Goal: Information Seeking & Learning: Learn about a topic

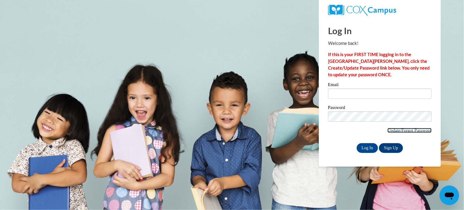
click at [415, 129] on link "Update/Forgot Password" at bounding box center [410, 130] width 44 height 5
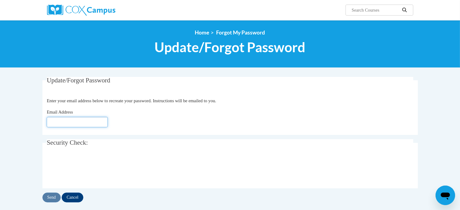
click at [78, 123] on input "Email Address" at bounding box center [77, 122] width 61 height 10
type input "[EMAIL_ADDRESS][DOMAIN_NAME]"
click at [50, 197] on input "Send" at bounding box center [51, 197] width 18 height 10
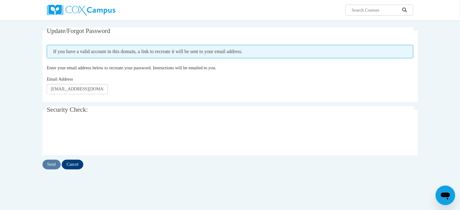
scroll to position [48, 0]
click at [51, 165] on input "Send" at bounding box center [51, 165] width 18 height 10
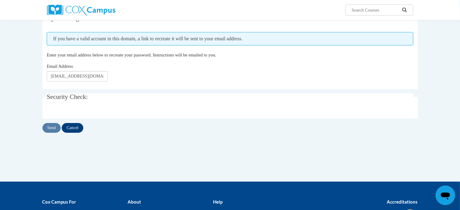
scroll to position [48, 0]
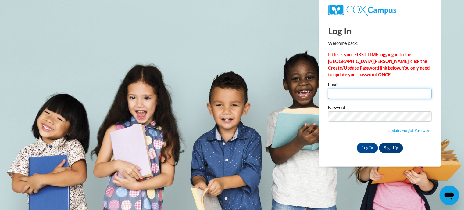
click at [346, 94] on input "Email" at bounding box center [380, 93] width 104 height 10
type input "[EMAIL_ADDRESS][DOMAIN_NAME]"
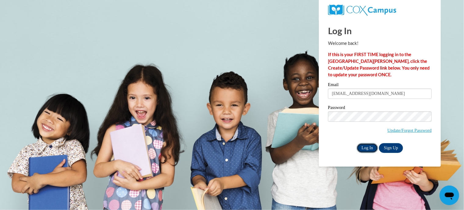
click at [367, 147] on input "Log In" at bounding box center [367, 148] width 21 height 10
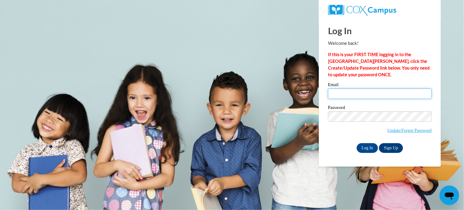
click at [361, 91] on input "Email" at bounding box center [380, 93] width 104 height 10
type input "thenry@kusd.edu"
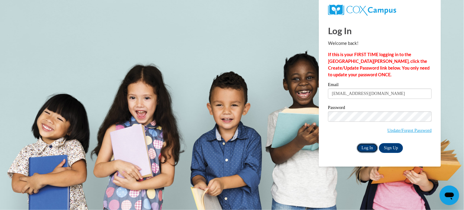
click at [369, 147] on input "Log In" at bounding box center [367, 148] width 21 height 10
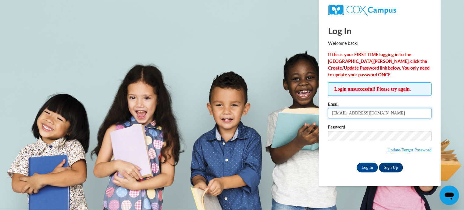
click at [370, 114] on input "thenry@kusd.edu" at bounding box center [380, 113] width 104 height 10
type input "t"
type input "[EMAIL_ADDRESS][DOMAIN_NAME]"
click at [344, 164] on div "Log In Sign Up" at bounding box center [380, 168] width 104 height 10
click at [363, 167] on input "Log In" at bounding box center [367, 168] width 21 height 10
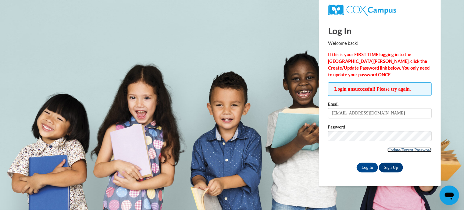
click at [412, 148] on link "Update/Forgot Password" at bounding box center [410, 149] width 44 height 5
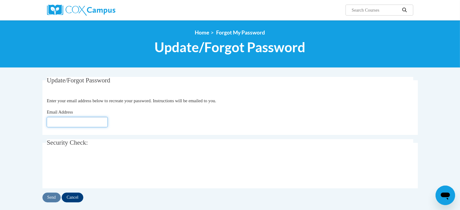
click at [73, 123] on input "Email Address" at bounding box center [77, 122] width 61 height 10
type input "[EMAIL_ADDRESS][DOMAIN_NAME]"
click at [51, 195] on input "Send" at bounding box center [51, 197] width 18 height 10
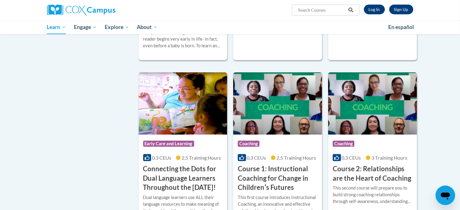
scroll to position [143, 0]
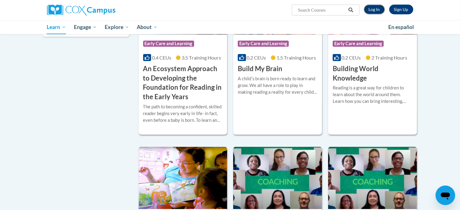
click at [374, 8] on link "Log In" at bounding box center [373, 10] width 21 height 10
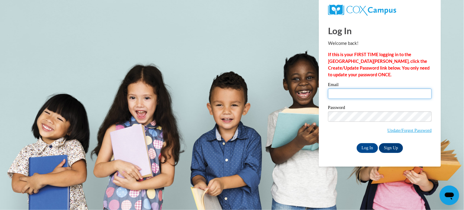
click at [368, 94] on input "Email" at bounding box center [380, 93] width 104 height 10
type input "[EMAIL_ADDRESS][DOMAIN_NAME]"
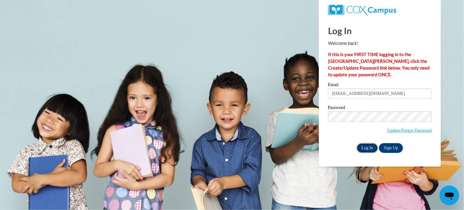
click at [368, 146] on input "Log In" at bounding box center [367, 148] width 21 height 10
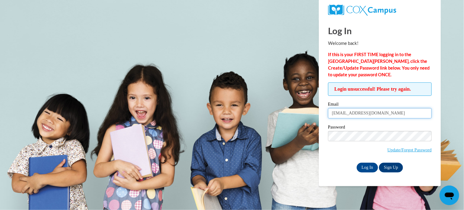
click at [371, 115] on input "[EMAIL_ADDRESS][DOMAIN_NAME]" at bounding box center [380, 113] width 104 height 10
type input "t"
type input "[EMAIL_ADDRESS][DOMAIN_NAME]"
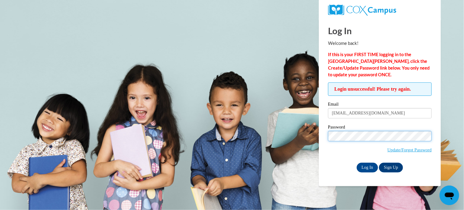
click at [357, 163] on input "Log In" at bounding box center [367, 168] width 21 height 10
click at [413, 148] on link "Update/Forgot Password" at bounding box center [410, 149] width 44 height 5
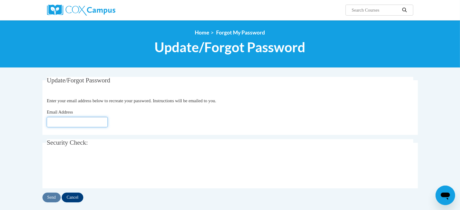
click at [88, 121] on input "Email Address" at bounding box center [77, 122] width 61 height 10
type input "[EMAIL_ADDRESS][DOMAIN_NAME]"
click at [51, 195] on input "Send" at bounding box center [51, 197] width 18 height 10
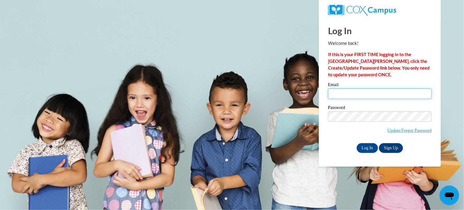
click at [347, 94] on input "Email" at bounding box center [380, 93] width 104 height 10
type input "thenry@kusd.edu"
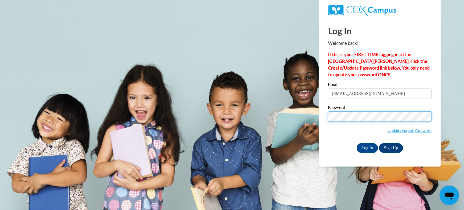
click at [357, 143] on input "Log In" at bounding box center [367, 148] width 21 height 10
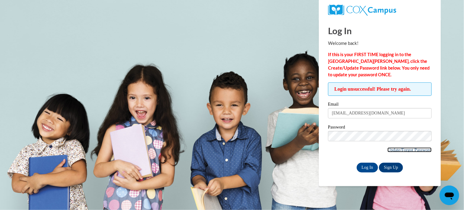
click at [417, 147] on link "Update/Forgot Password" at bounding box center [410, 149] width 44 height 5
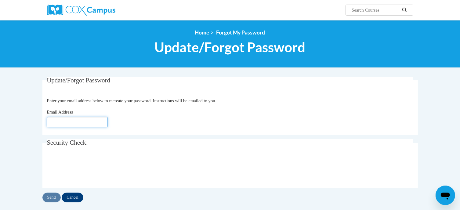
click at [78, 122] on input "Email Address" at bounding box center [77, 122] width 61 height 10
type input "[EMAIL_ADDRESS][DOMAIN_NAME]"
click at [50, 197] on input "Send" at bounding box center [51, 197] width 18 height 10
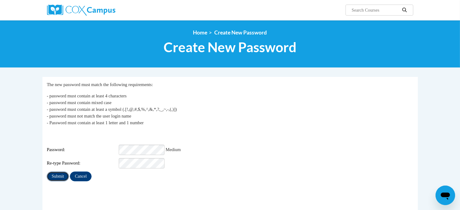
click at [57, 171] on input "Submit" at bounding box center [58, 176] width 22 height 10
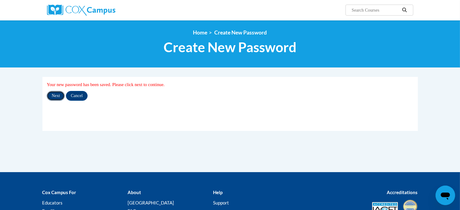
click at [55, 95] on input "Next" at bounding box center [56, 96] width 18 height 10
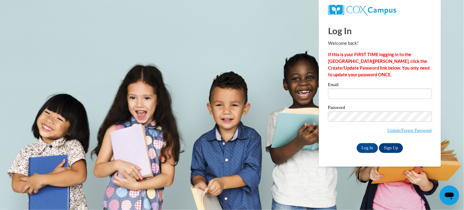
type input "[EMAIL_ADDRESS][DOMAIN_NAME]"
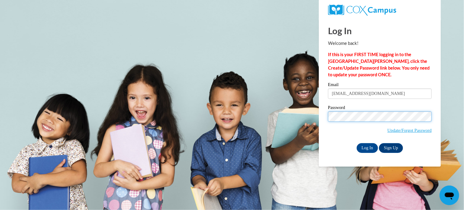
click at [357, 143] on input "Log In" at bounding box center [367, 148] width 21 height 10
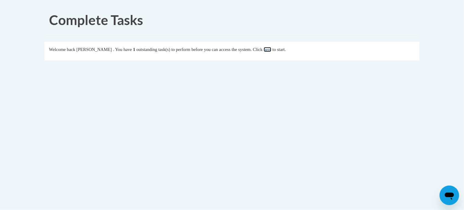
click at [271, 50] on link "here" at bounding box center [268, 49] width 8 height 5
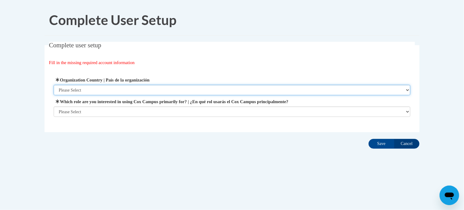
click at [406, 90] on select "Please Select [GEOGRAPHIC_DATA] | [GEOGRAPHIC_DATA] Outside of [GEOGRAPHIC_DATA…" at bounding box center [232, 90] width 357 height 10
select select "ad49bcad-a171-4b2e-b99c-48b446064914"
click at [54, 85] on select "Please Select [GEOGRAPHIC_DATA] | [GEOGRAPHIC_DATA] Outside of [GEOGRAPHIC_DATA…" at bounding box center [232, 90] width 357 height 10
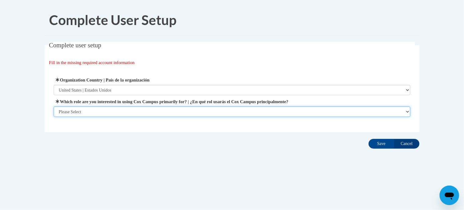
click at [348, 114] on select "Please Select College/University | Colegio/Universidad Community/Nonprofit Part…" at bounding box center [232, 111] width 357 height 10
select select "fbf2d438-af2f-41f8-98f1-81c410e29de3"
click at [54, 117] on select "Please Select College/University | Colegio/Universidad Community/Nonprofit Part…" at bounding box center [232, 111] width 357 height 10
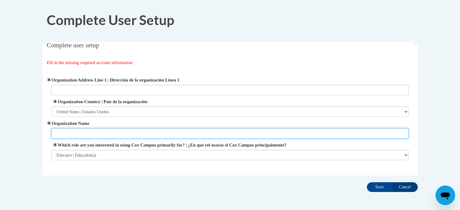
click at [97, 134] on input "Organization Name" at bounding box center [229, 133] width 357 height 10
type input "KUSD"
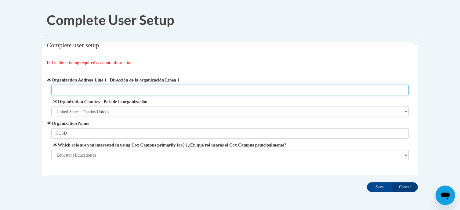
click at [85, 88] on input "Organization Address Line 1 | Dirección de la organización Línea 1" at bounding box center [229, 90] width 357 height 10
type input "2"
type input "4011 87th street"
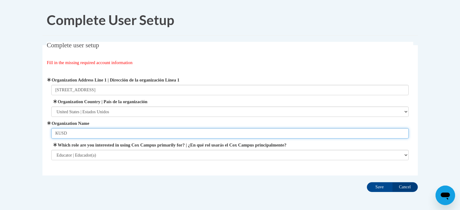
click at [70, 134] on input "KUSD" at bounding box center [229, 133] width 357 height 10
type input "Kenosha Unified School District"
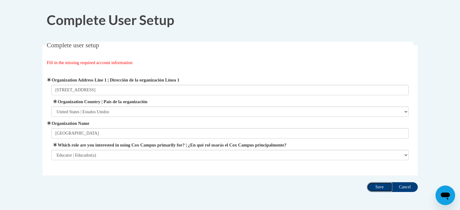
click at [379, 185] on input "Save" at bounding box center [380, 187] width 26 height 10
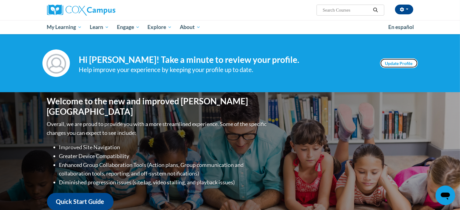
click at [395, 63] on link "Update Profile" at bounding box center [399, 63] width 38 height 10
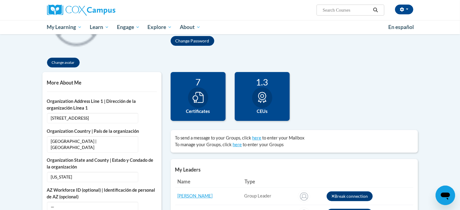
scroll to position [80, 0]
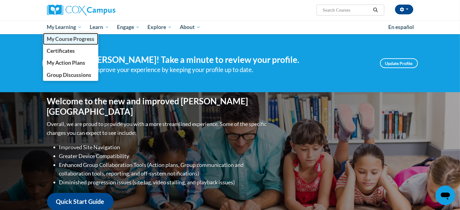
click at [68, 40] on span "My Course Progress" at bounding box center [71, 39] width 48 height 6
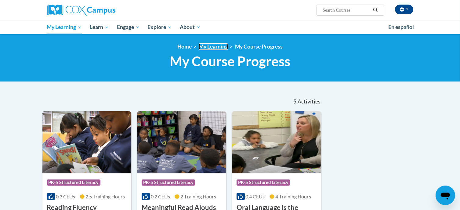
click at [212, 48] on link "My Learning" at bounding box center [212, 46] width 29 height 6
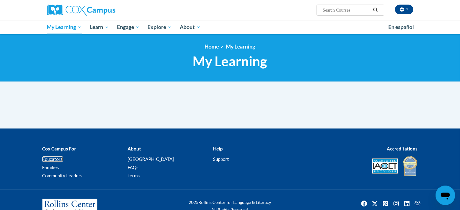
click at [59, 158] on link "Educators" at bounding box center [52, 158] width 20 height 5
click at [347, 8] on input "Search..." at bounding box center [346, 9] width 49 height 7
type input "comprehension"
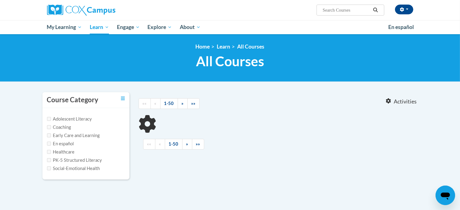
type input "comprehension"
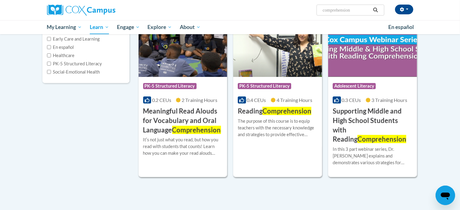
scroll to position [97, 0]
click at [173, 85] on span "PK-5 Structured Literacy" at bounding box center [169, 86] width 53 height 6
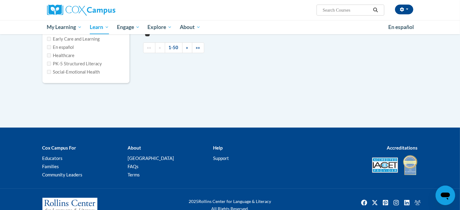
type input "comprehension"
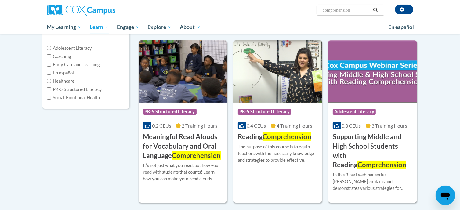
scroll to position [69, 0]
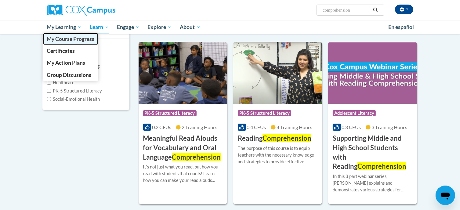
click at [64, 38] on span "My Course Progress" at bounding box center [71, 39] width 48 height 6
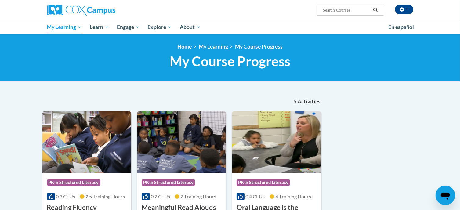
click at [212, 16] on div "Tracy Henry (America/Chicago UTC-05:00) My Profile Inbox My Transcripts Log Out…" at bounding box center [230, 10] width 384 height 20
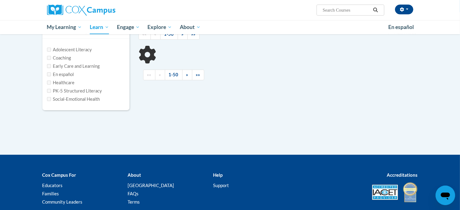
type input "comprehension"
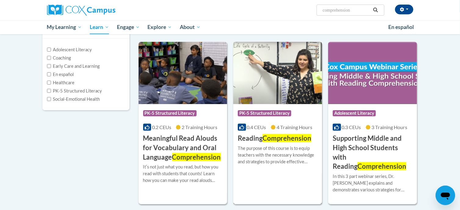
click at [280, 139] on span "Comprehension" at bounding box center [286, 138] width 49 height 8
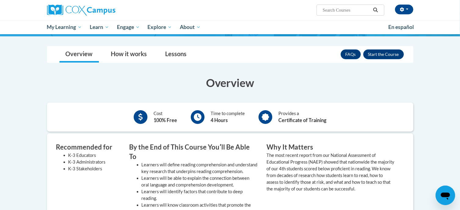
scroll to position [52, 0]
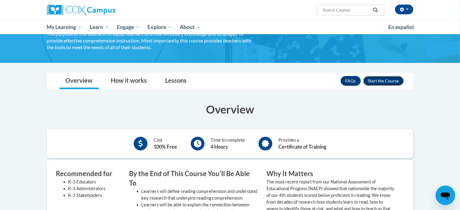
click at [384, 80] on button "Enroll" at bounding box center [383, 81] width 41 height 10
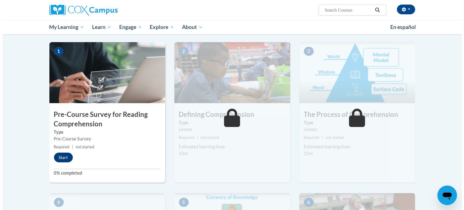
scroll to position [120, 0]
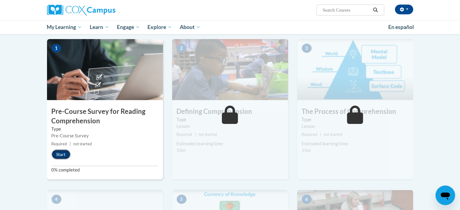
click at [60, 154] on button "Start" at bounding box center [61, 154] width 19 height 10
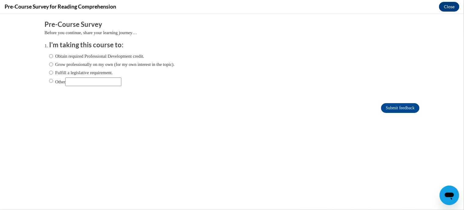
scroll to position [0, 0]
click at [49, 72] on input "Fulfill a legislative requirement." at bounding box center [51, 72] width 4 height 7
radio input "true"
click at [388, 109] on input "Submit feedback" at bounding box center [400, 108] width 38 height 10
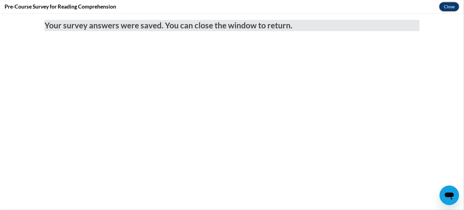
click at [447, 7] on button "Close" at bounding box center [449, 7] width 20 height 10
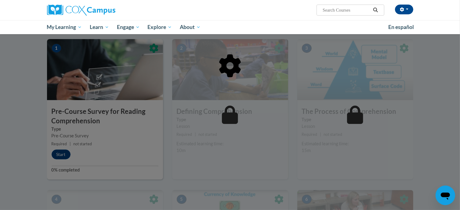
click at [63, 154] on div at bounding box center [230, 97] width 366 height 116
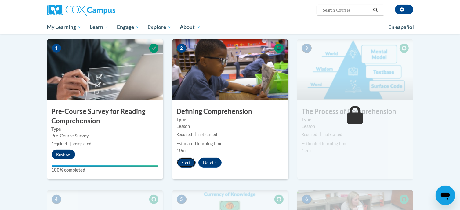
click at [184, 162] on button "Start" at bounding box center [186, 163] width 19 height 10
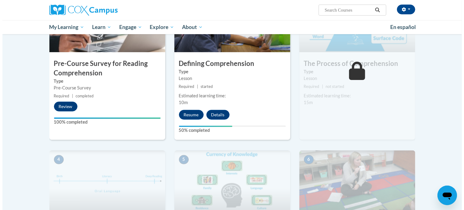
scroll to position [120, 0]
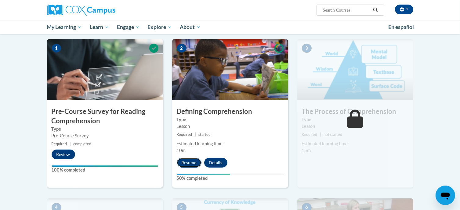
click at [192, 161] on button "Resume" at bounding box center [189, 163] width 25 height 10
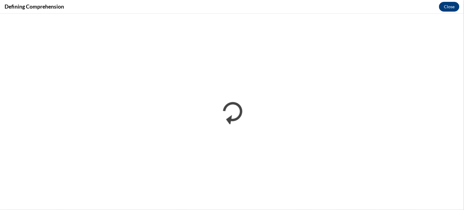
scroll to position [0, 0]
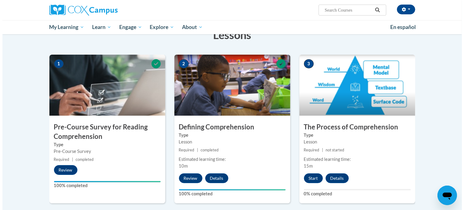
scroll to position [101, 0]
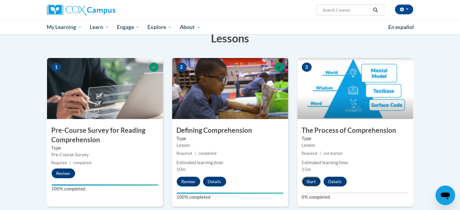
click at [310, 181] on button "Start" at bounding box center [311, 182] width 19 height 10
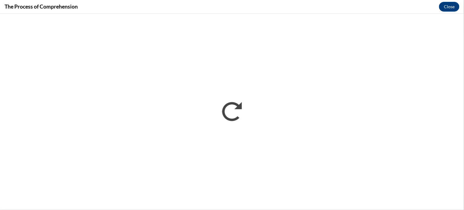
scroll to position [0, 0]
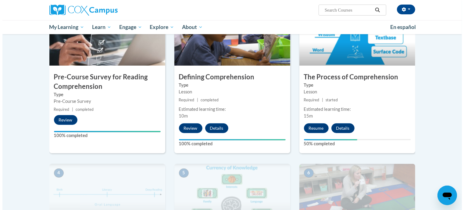
scroll to position [152, 0]
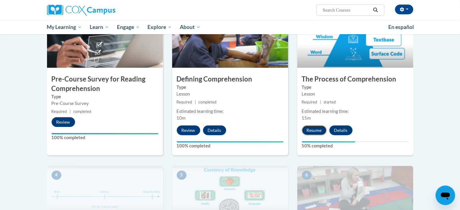
click at [313, 128] on button "Resume" at bounding box center [314, 130] width 25 height 10
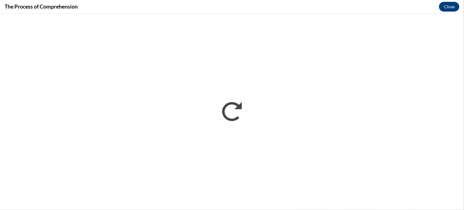
scroll to position [0, 0]
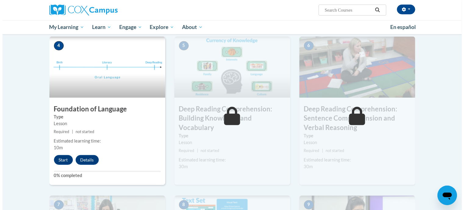
scroll to position [281, 0]
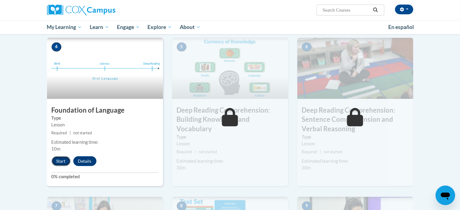
click at [62, 156] on button "Start" at bounding box center [61, 161] width 19 height 10
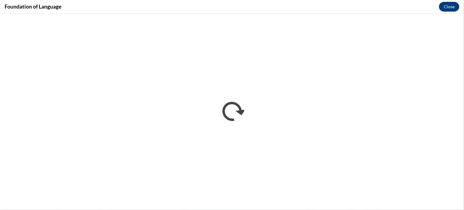
scroll to position [0, 0]
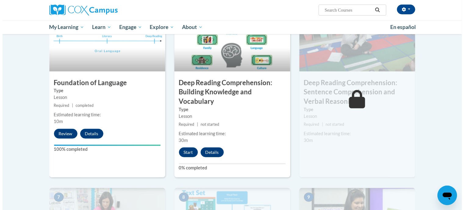
scroll to position [310, 0]
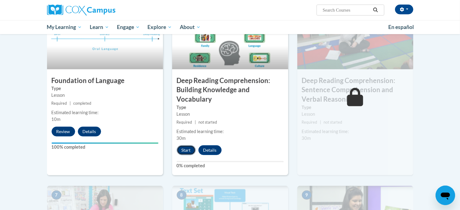
click at [184, 150] on button "Start" at bounding box center [186, 150] width 19 height 10
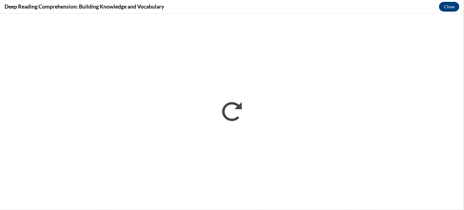
scroll to position [0, 0]
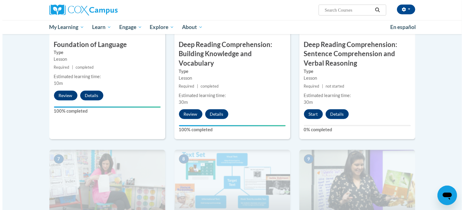
scroll to position [347, 0]
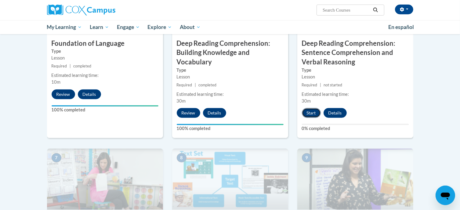
click at [310, 112] on button "Start" at bounding box center [311, 113] width 19 height 10
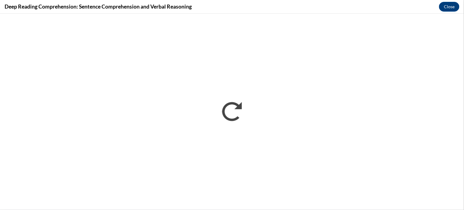
scroll to position [0, 0]
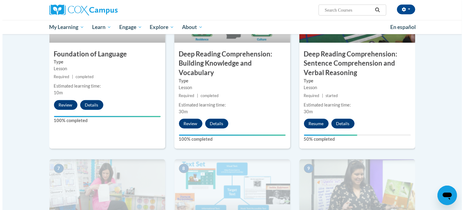
scroll to position [330, 0]
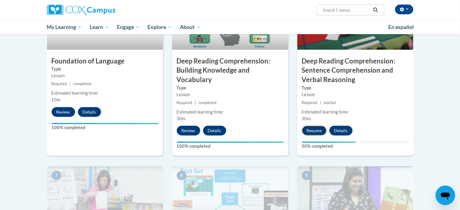
click at [313, 128] on button "Resume" at bounding box center [314, 131] width 25 height 10
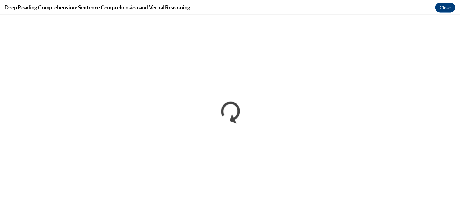
scroll to position [0, 0]
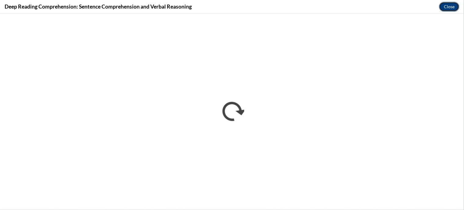
click at [445, 5] on button "Close" at bounding box center [449, 7] width 20 height 10
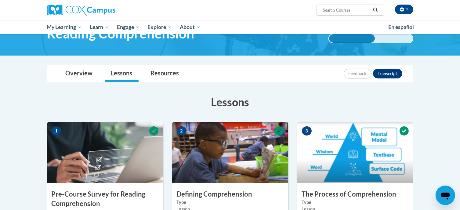
scroll to position [27, 0]
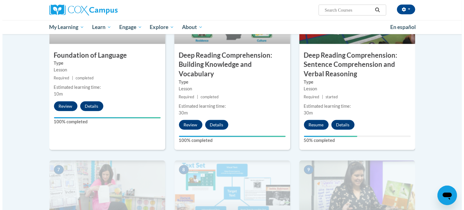
scroll to position [337, 0]
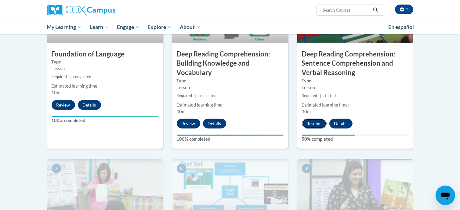
click at [314, 121] on button "Resume" at bounding box center [314, 124] width 25 height 10
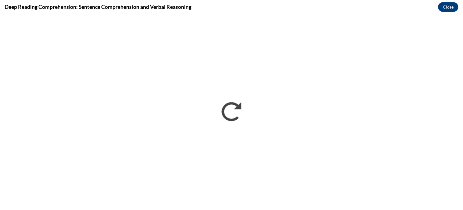
scroll to position [0, 0]
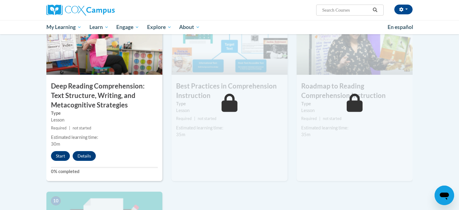
scroll to position [485, 0]
